Goal: Information Seeking & Learning: Learn about a topic

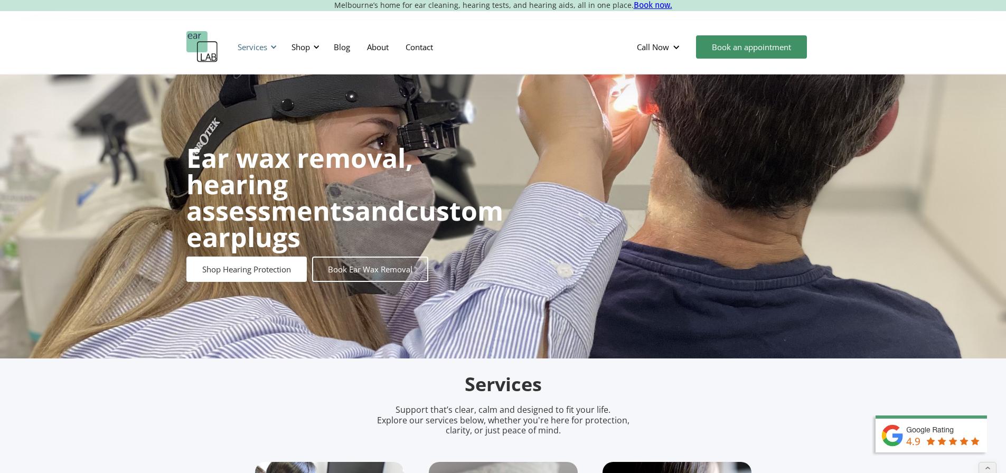
click at [258, 48] on div "Services" at bounding box center [253, 47] width 30 height 11
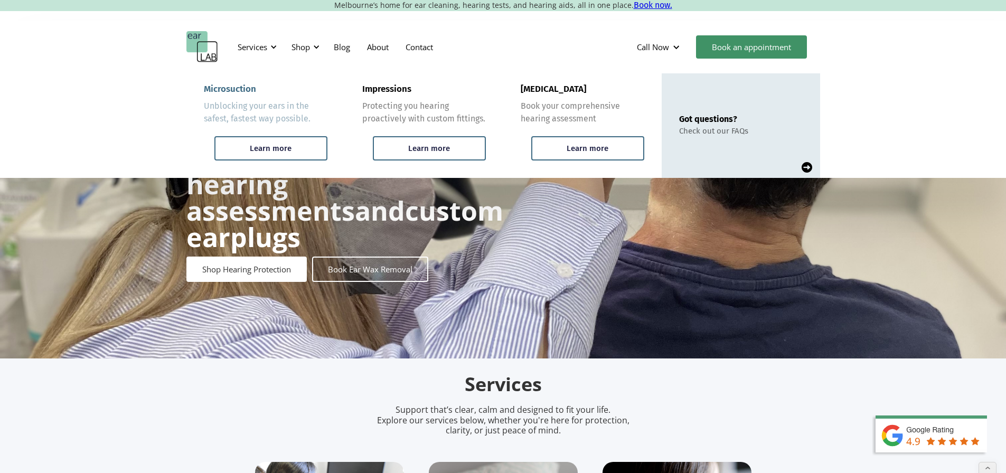
click at [246, 87] on div "Microsuction" at bounding box center [230, 89] width 52 height 11
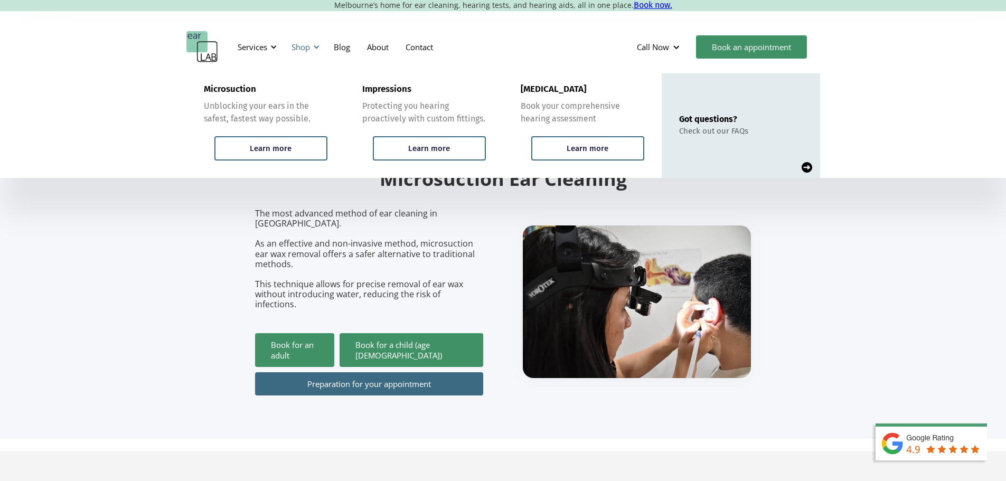
click at [308, 43] on div "Shop" at bounding box center [301, 47] width 18 height 11
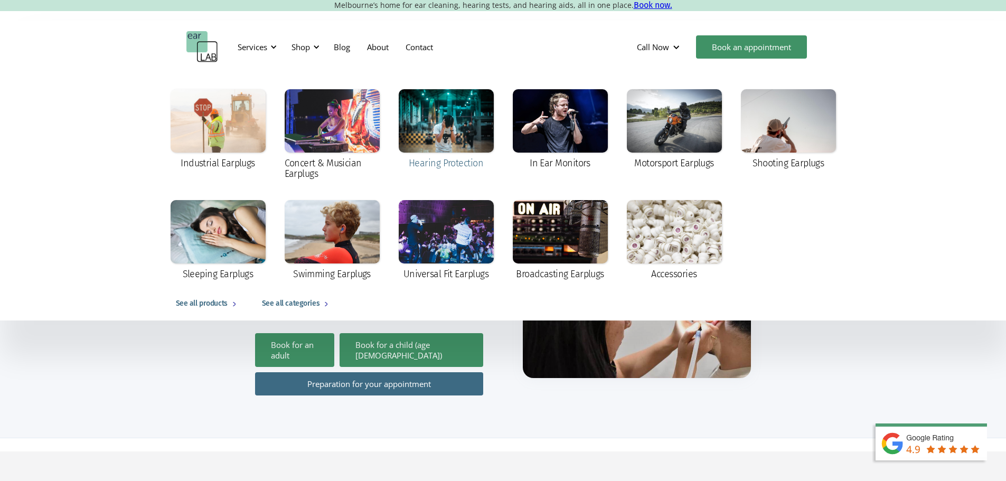
click at [429, 121] on div at bounding box center [446, 120] width 95 height 63
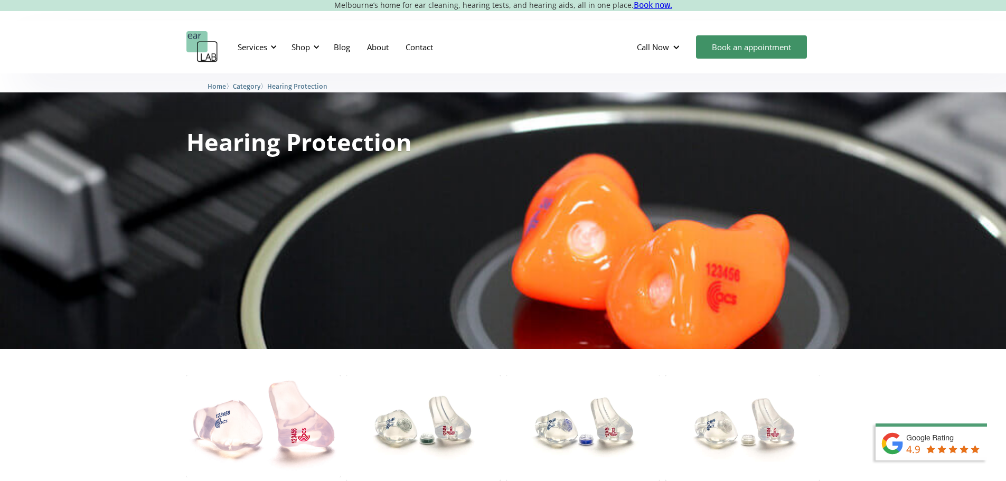
drag, startPoint x: 306, startPoint y: 45, endPoint x: 262, endPoint y: 297, distance: 255.8
click at [306, 44] on div "Shop" at bounding box center [301, 47] width 18 height 11
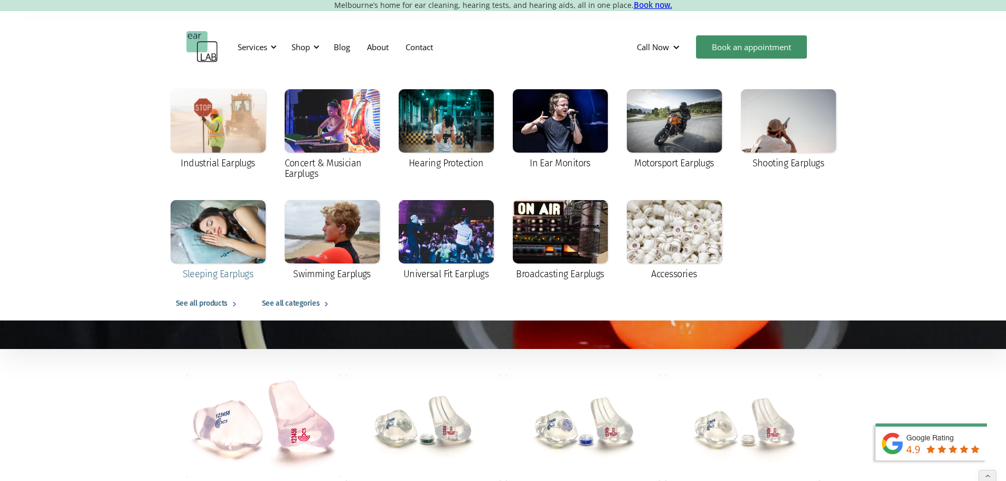
click at [229, 213] on div at bounding box center [218, 231] width 95 height 63
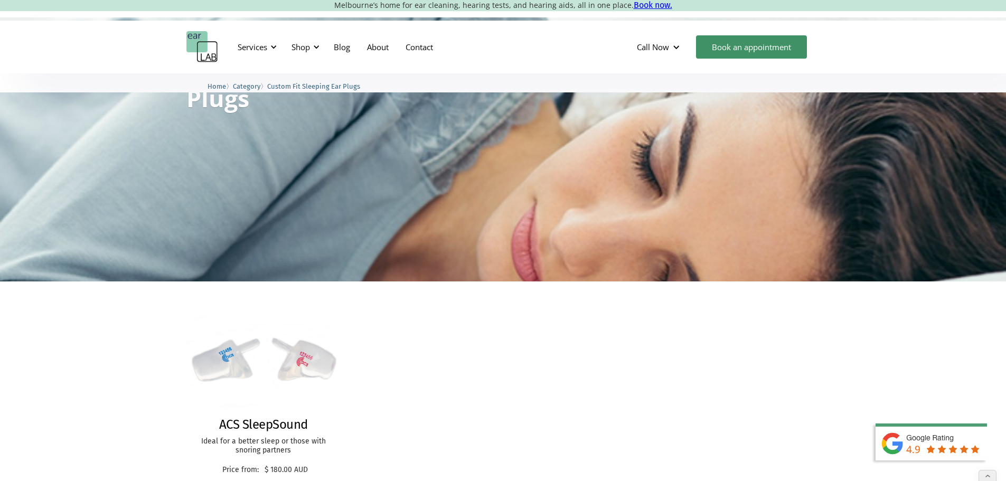
scroll to position [158, 0]
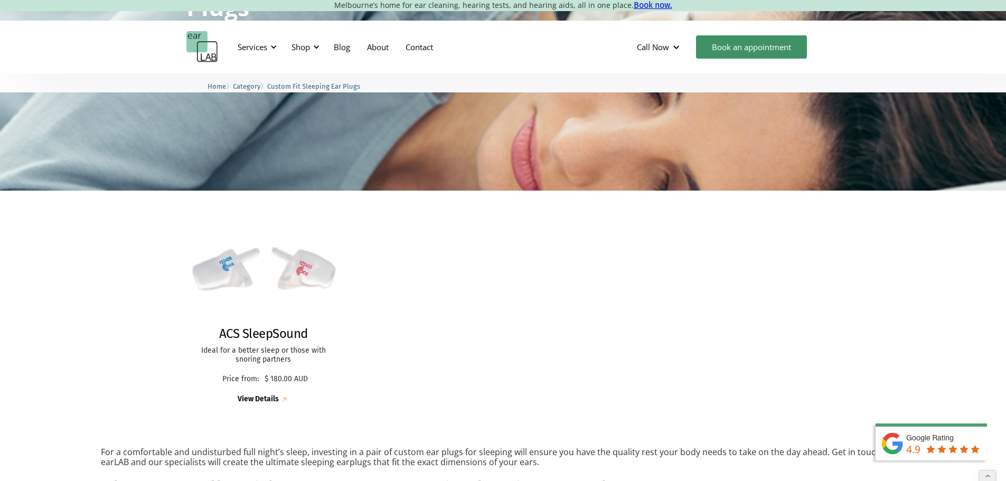
click at [238, 282] on img at bounding box center [263, 270] width 167 height 116
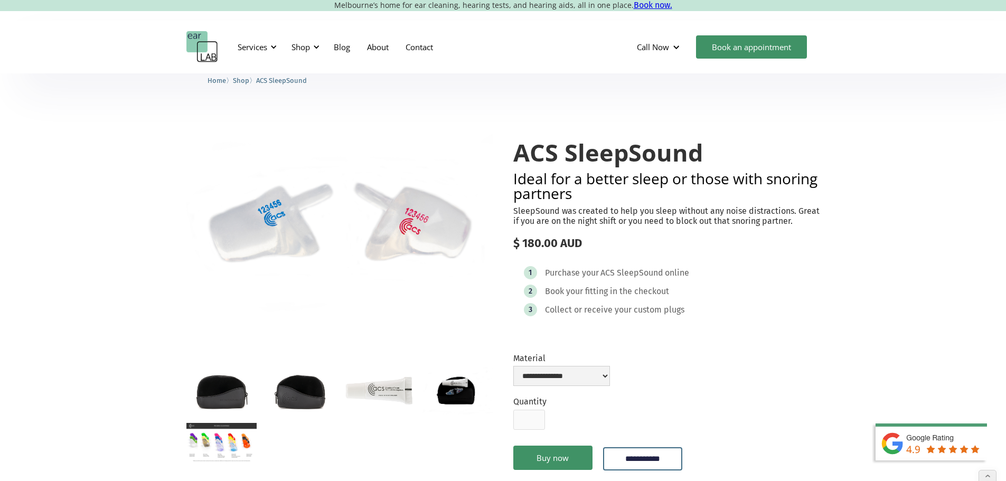
click at [123, 57] on div "Services Microsuction Unblocking your ears in the safest, fastest way possible.…" at bounding box center [503, 47] width 1006 height 53
